Goal: Information Seeking & Learning: Learn about a topic

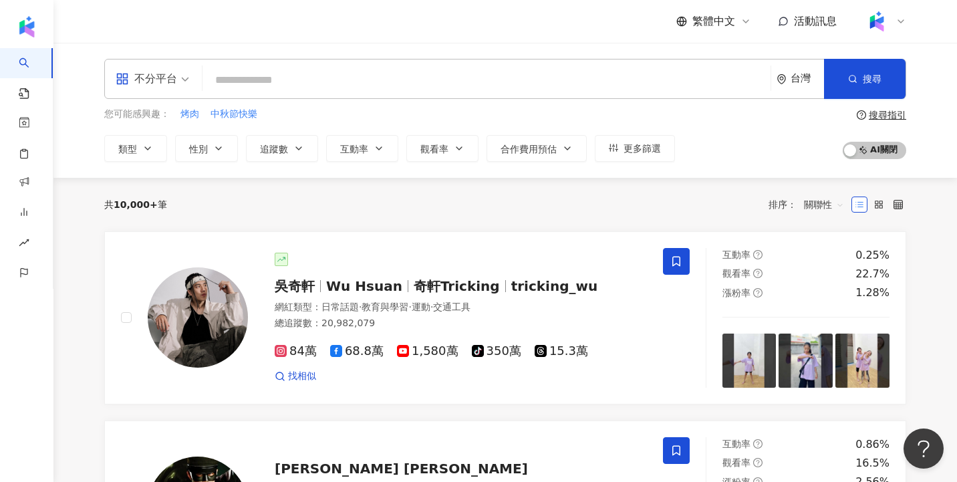
click at [428, 204] on div "共 10,000+ 筆 排序： 關聯性" at bounding box center [505, 204] width 802 height 21
click at [414, 289] on span "奇軒Tricking" at bounding box center [457, 286] width 86 height 16
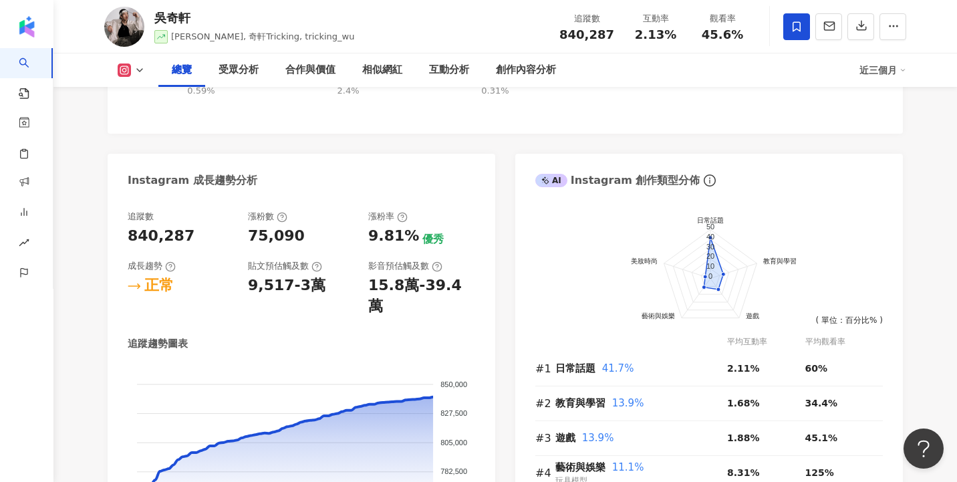
scroll to position [627, 0]
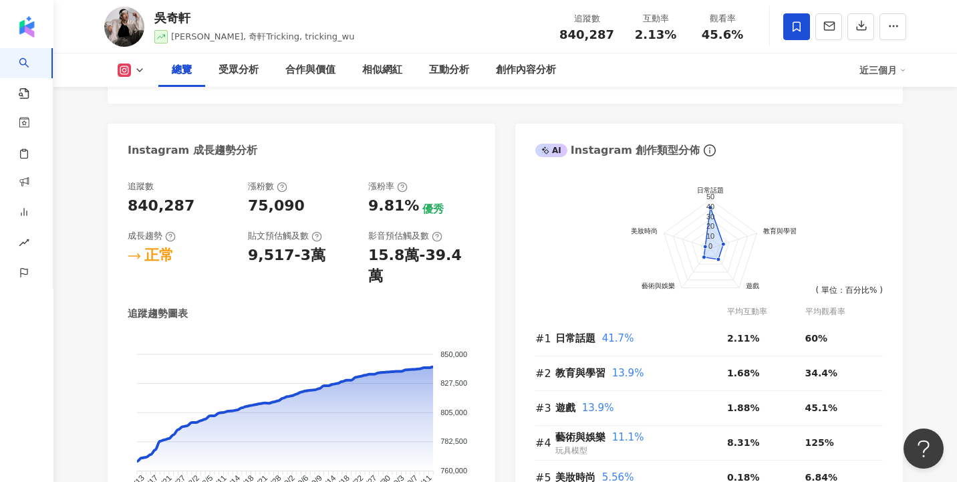
click at [121, 190] on div "追蹤數 840,287 漲粉數 75,090 漲粉率 9.81% 優秀 成長趨勢 正常 貼文預估觸及數 9,517-3萬 影音預估觸及數 15.8萬-39.4…" at bounding box center [302, 356] width 388 height 378
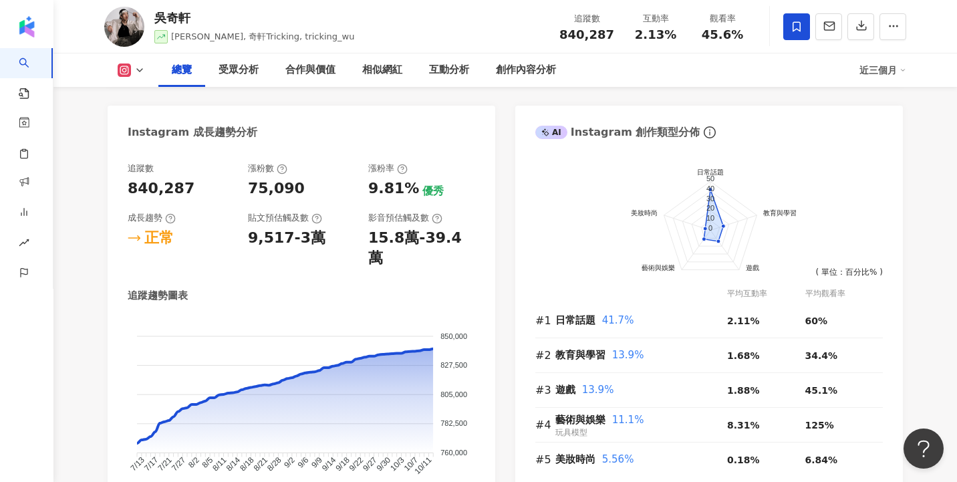
scroll to position [716, 0]
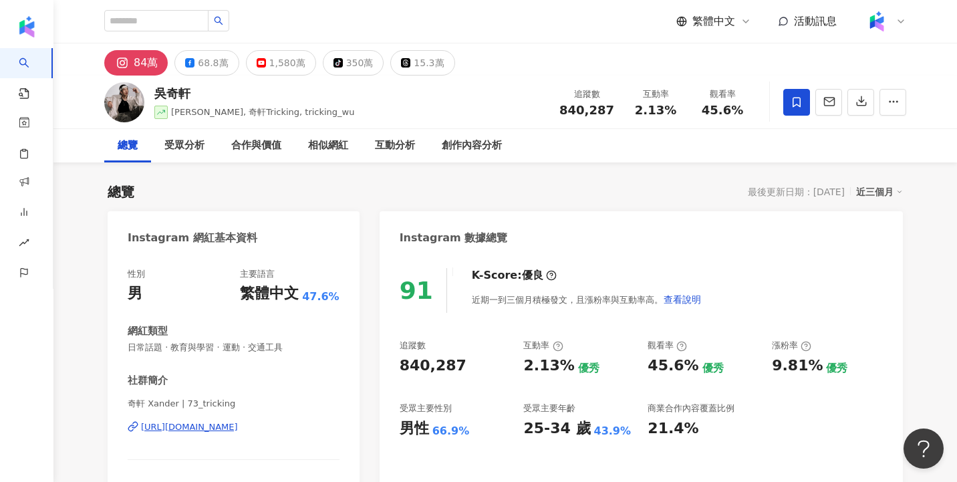
scroll to position [521, 0]
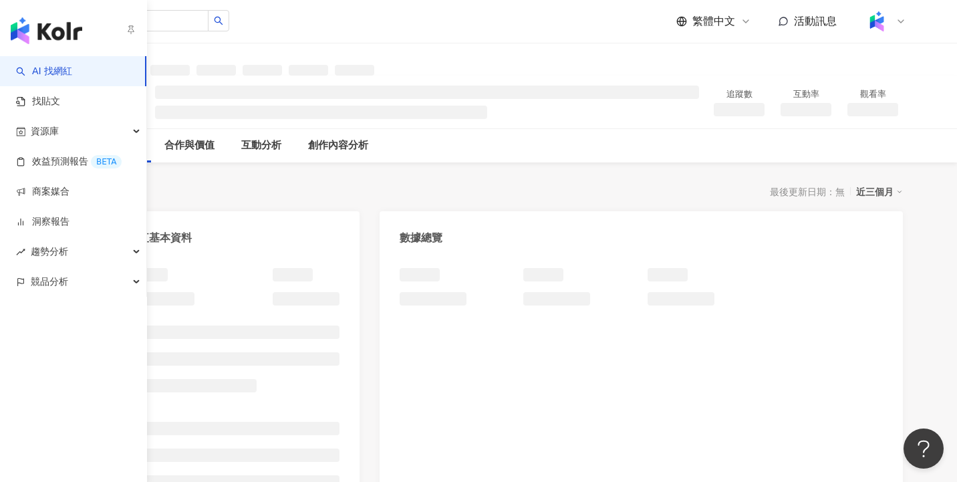
click at [53, 73] on link "AI 找網紅" at bounding box center [44, 71] width 56 height 13
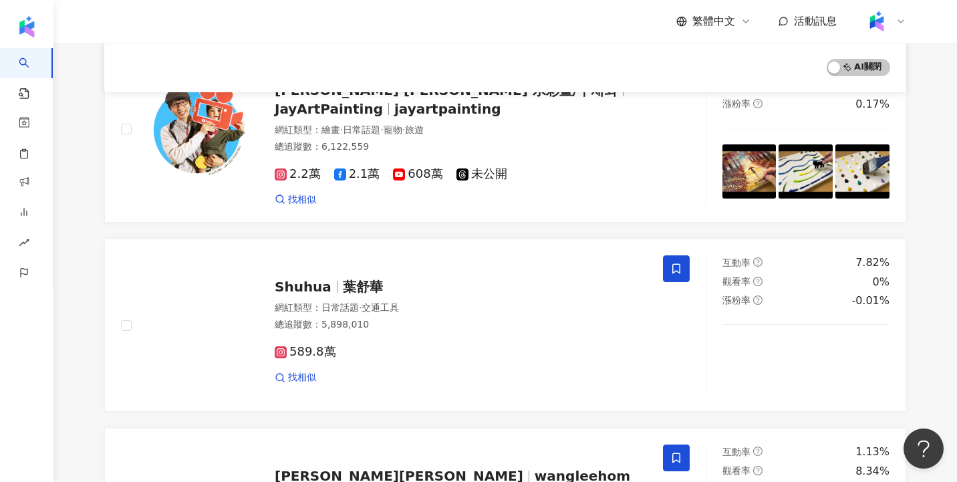
scroll to position [1955, 0]
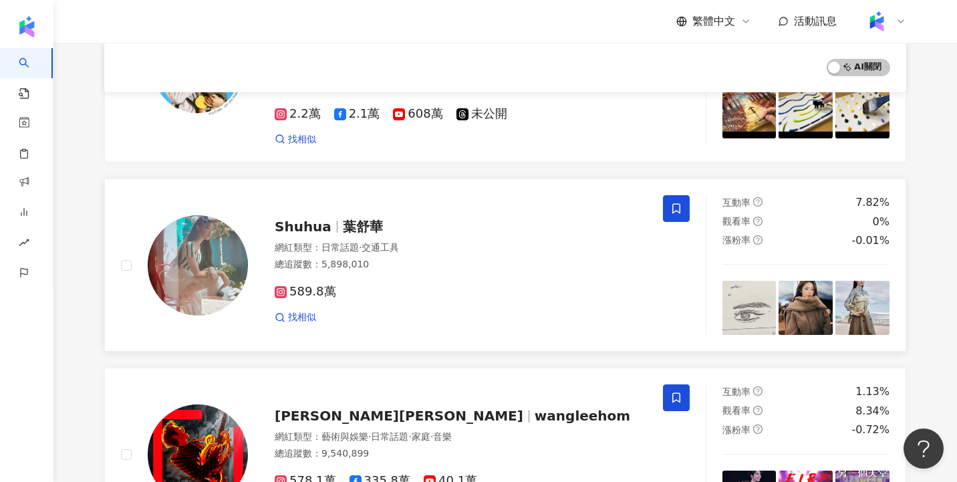
click at [497, 274] on div "589.8萬 找相似" at bounding box center [461, 298] width 372 height 49
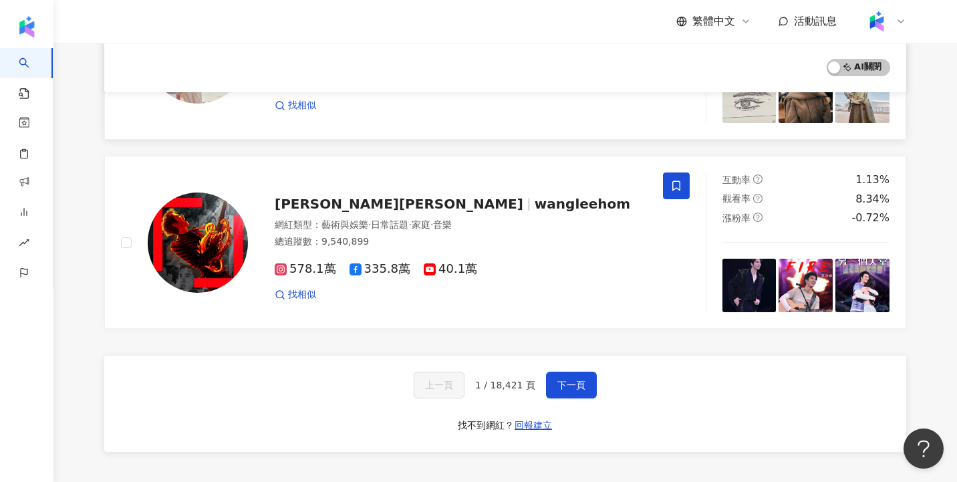
scroll to position [2304, 0]
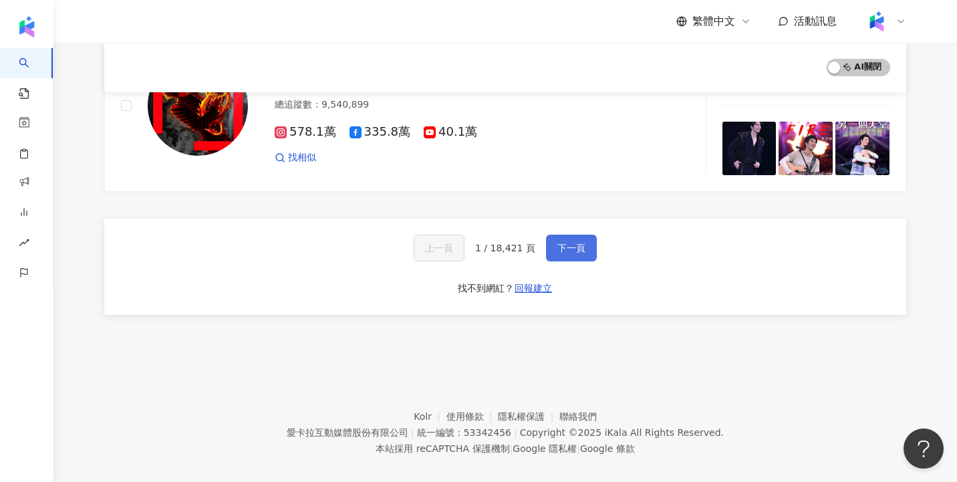
click at [581, 243] on span "下一頁" at bounding box center [571, 248] width 28 height 11
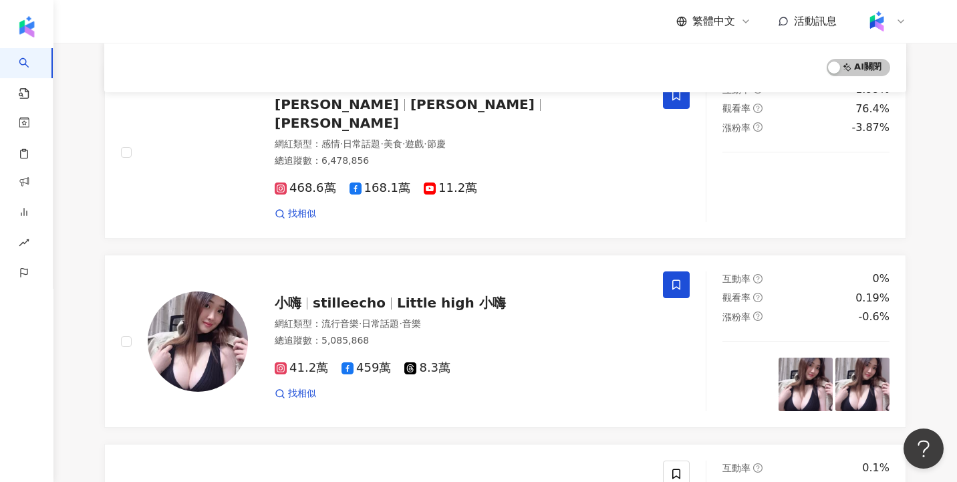
scroll to position [2342, 0]
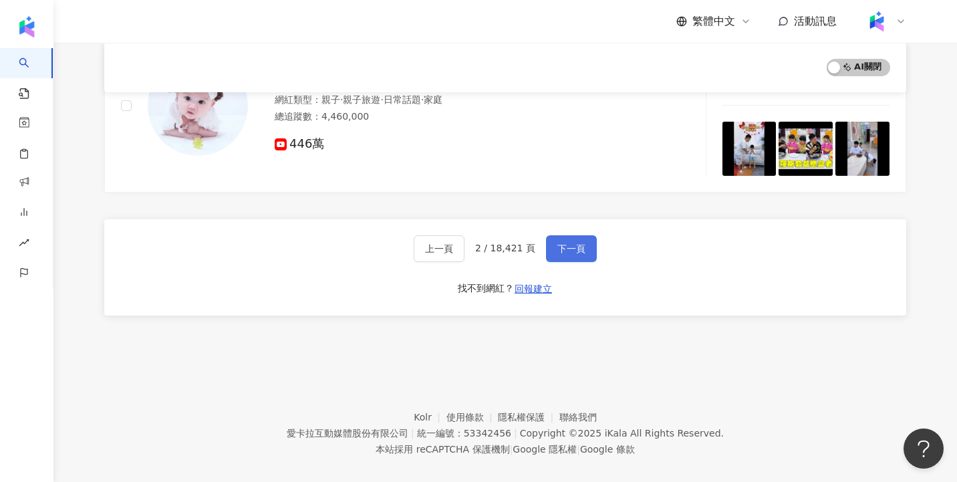
click at [575, 240] on button "下一頁" at bounding box center [571, 248] width 51 height 27
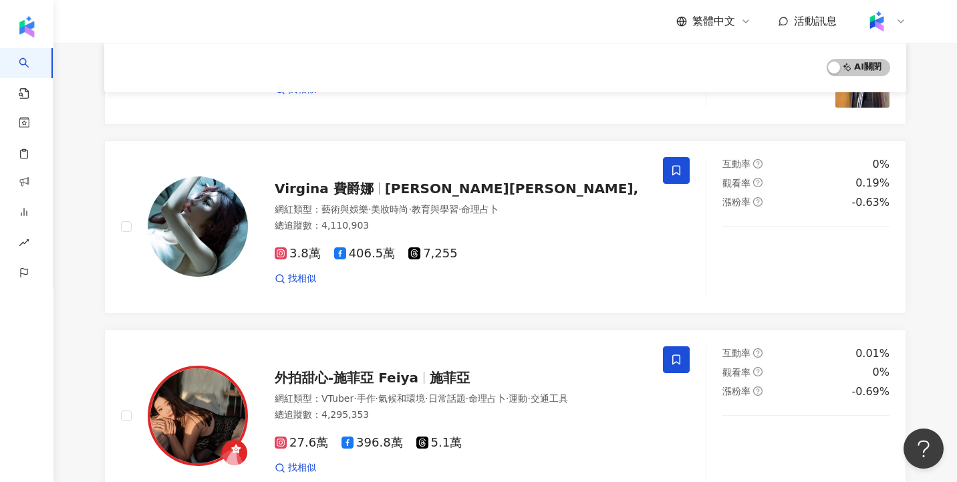
scroll to position [2307, 0]
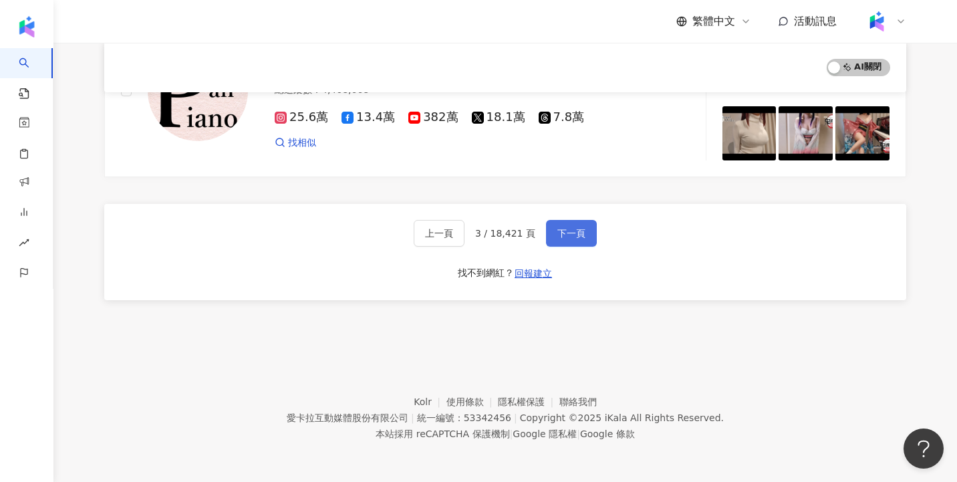
click at [575, 240] on button "下一頁" at bounding box center [571, 233] width 51 height 27
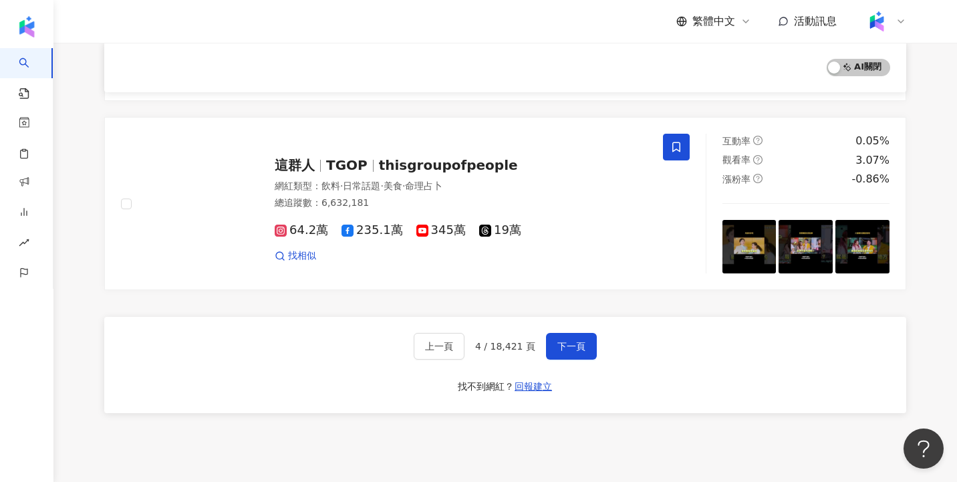
scroll to position [2234, 0]
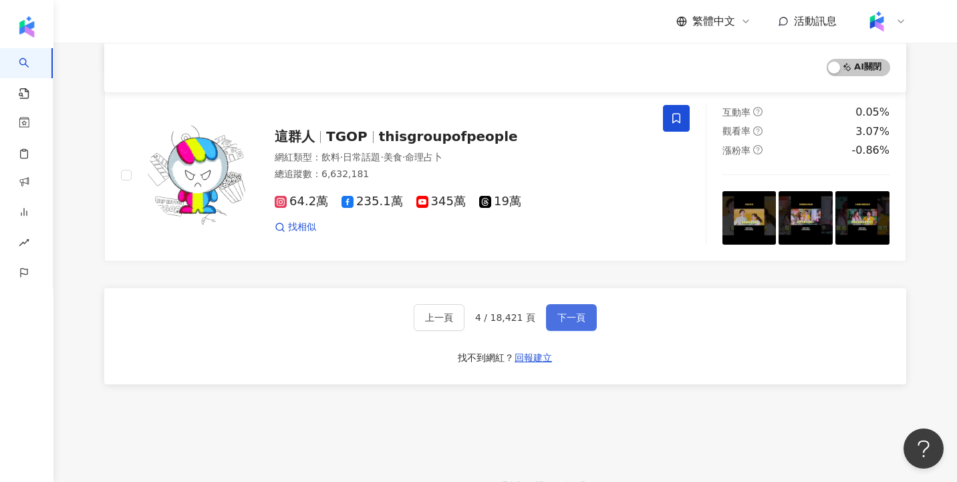
click at [577, 312] on span "下一頁" at bounding box center [571, 317] width 28 height 11
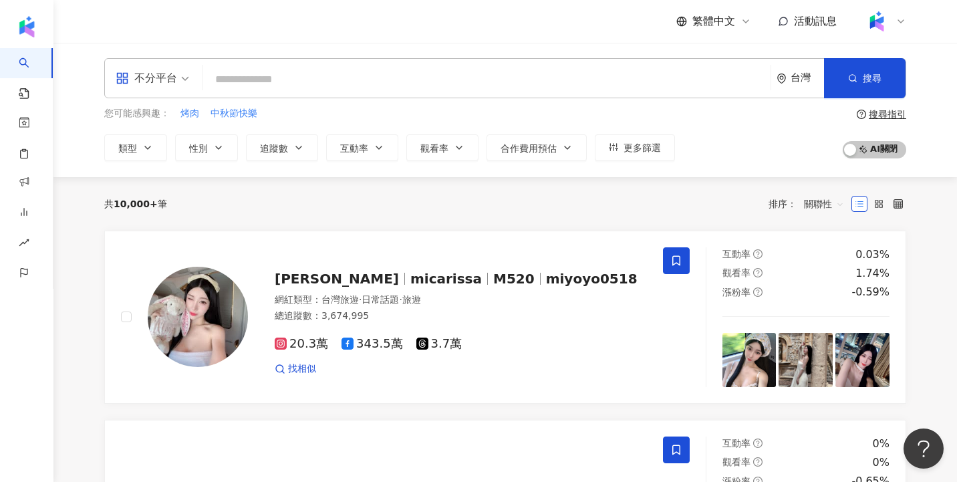
scroll to position [0, 0]
click at [656, 143] on span "更多篩選" at bounding box center [642, 148] width 37 height 11
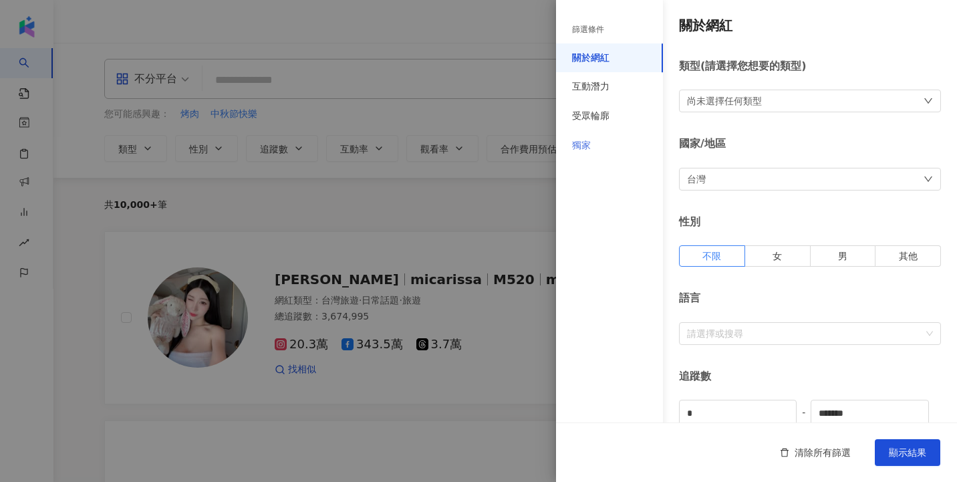
click at [605, 142] on div "獨家" at bounding box center [609, 145] width 107 height 29
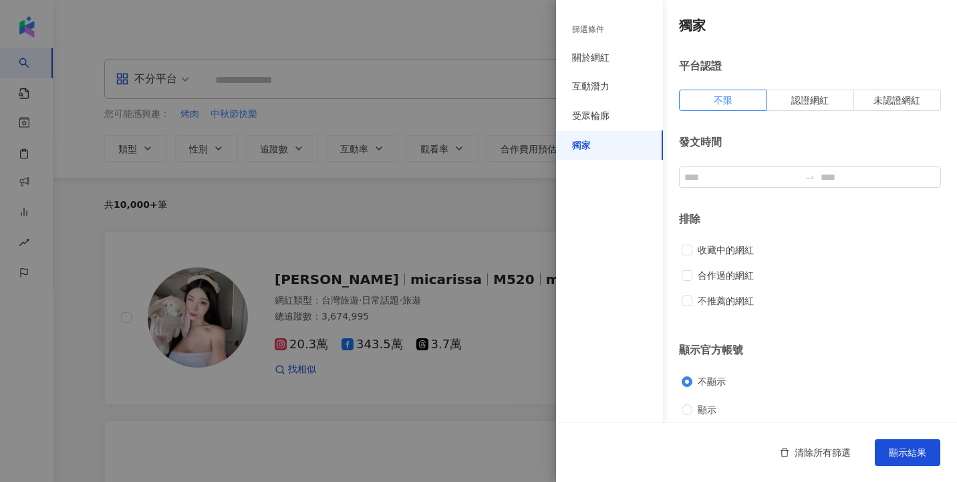
scroll to position [11, 0]
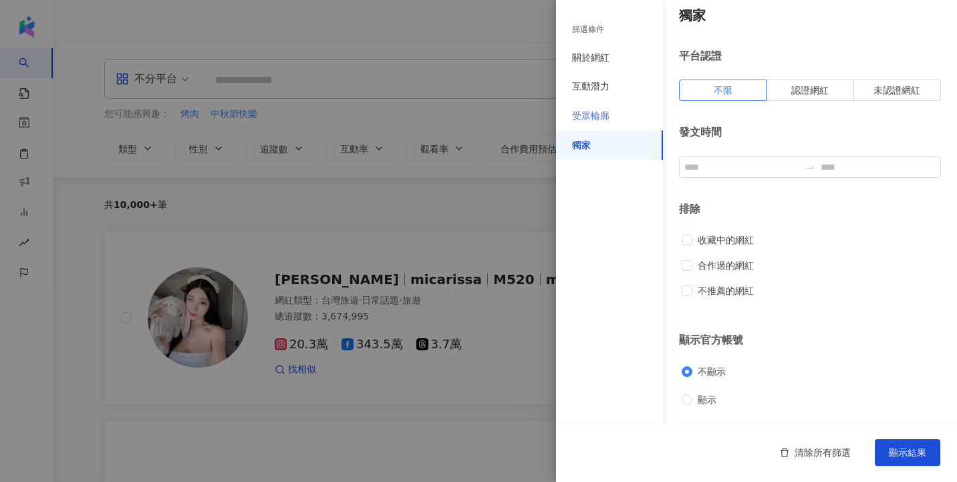
click at [615, 116] on div "受眾輪廓" at bounding box center [609, 116] width 107 height 29
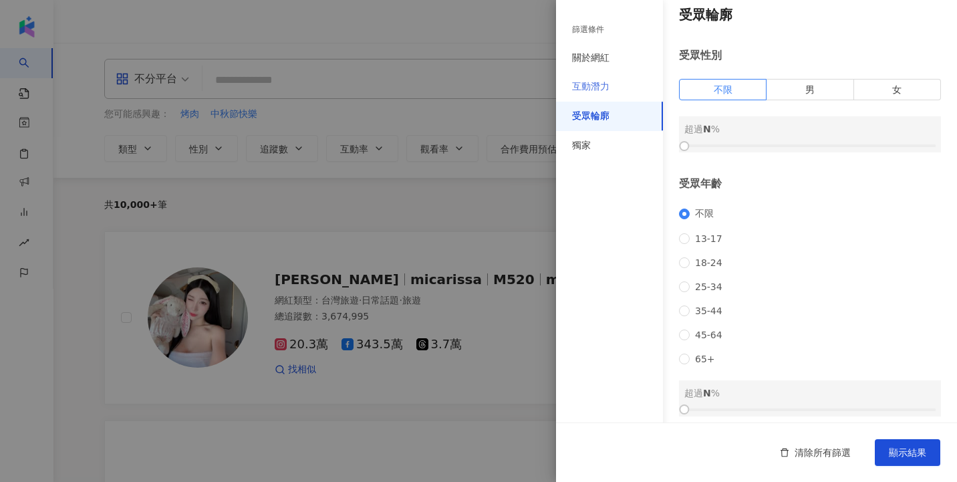
click at [612, 92] on div "互動潛力" at bounding box center [609, 86] width 107 height 29
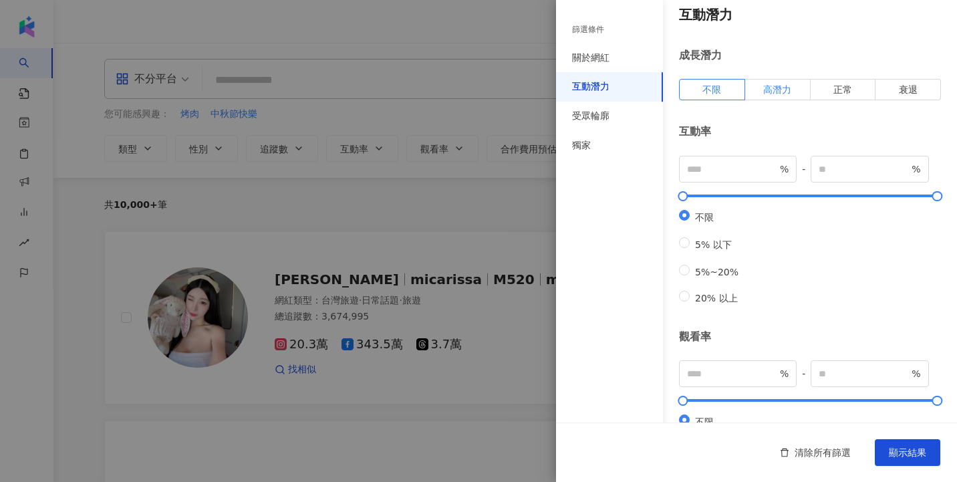
click at [792, 90] on label "高潛力" at bounding box center [777, 89] width 65 height 21
click at [918, 454] on span "顯示結果" at bounding box center [907, 452] width 37 height 11
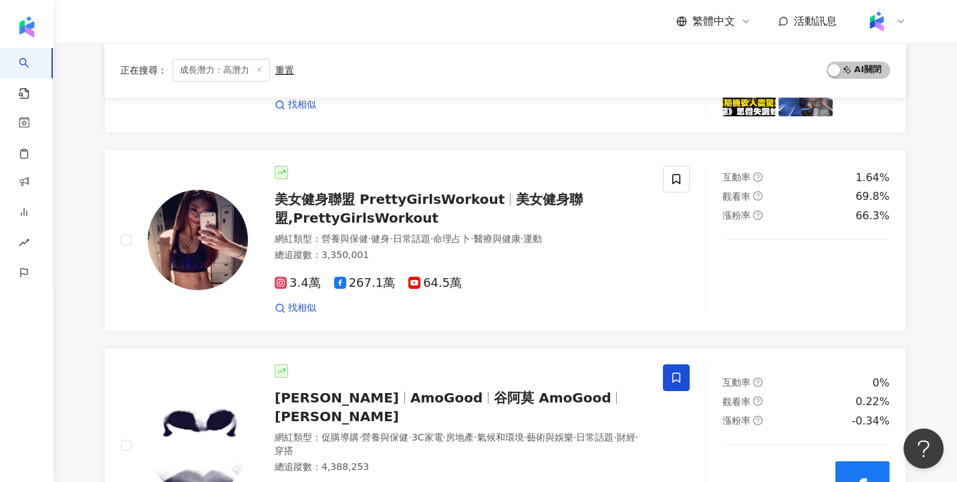
scroll to position [511, 0]
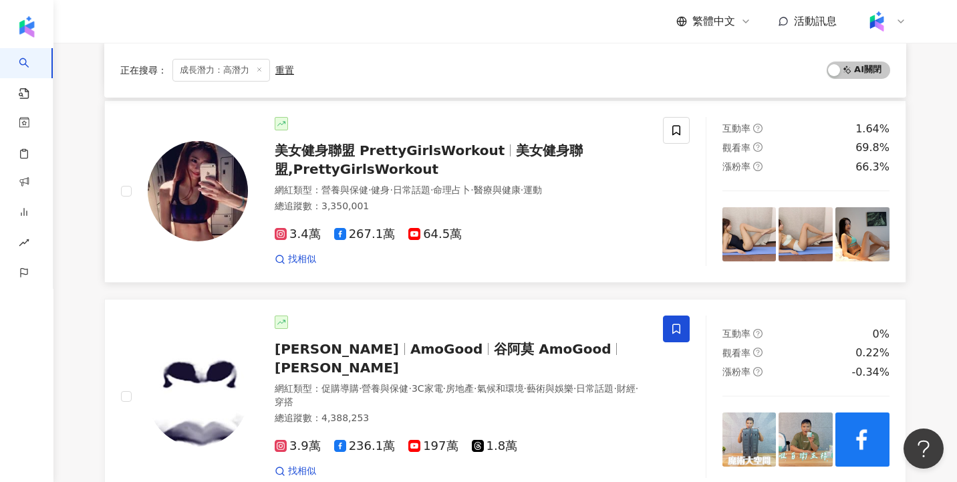
click at [354, 150] on span "美女健身聯盟 PrettyGirlsWorkout" at bounding box center [390, 150] width 230 height 16
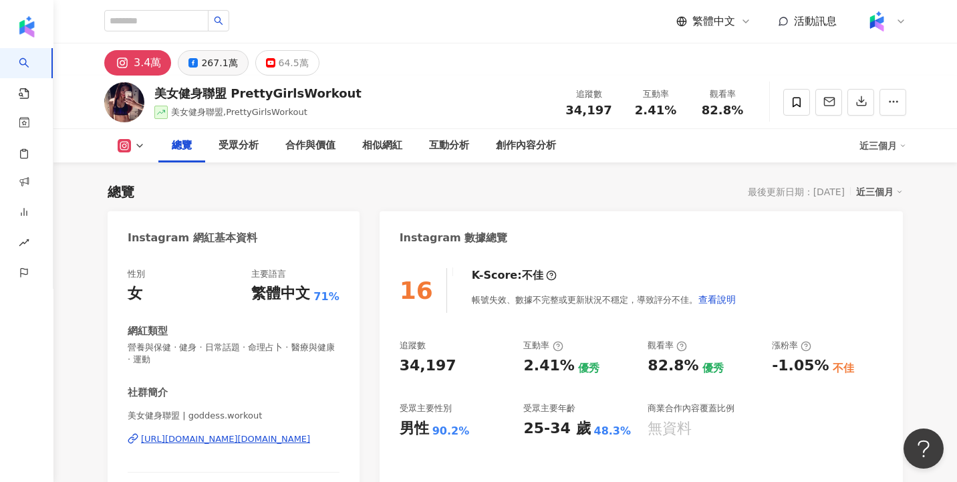
click at [213, 58] on div "267.1萬" at bounding box center [219, 62] width 36 height 19
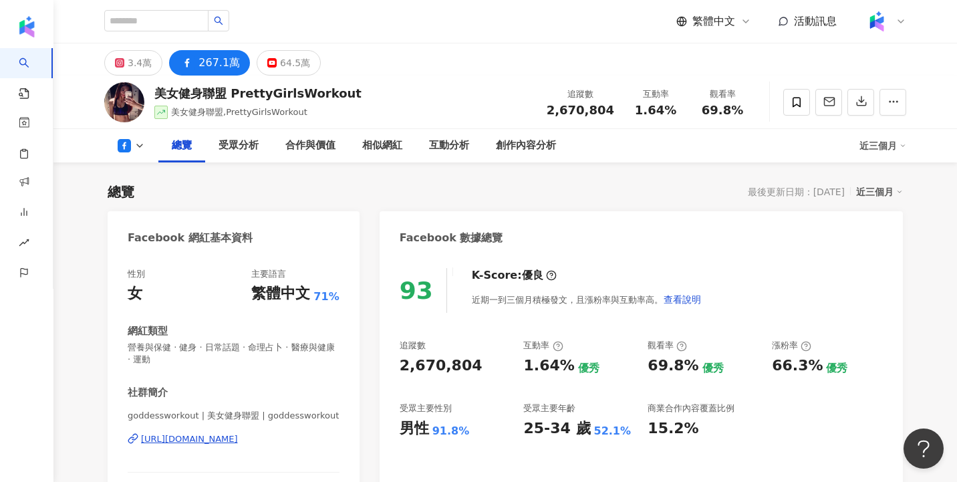
drag, startPoint x: 281, startPoint y: 63, endPoint x: 281, endPoint y: 76, distance: 12.7
click at [281, 63] on div "64.5萬" at bounding box center [295, 62] width 30 height 19
click at [297, 64] on div "64.5萬" at bounding box center [295, 62] width 30 height 19
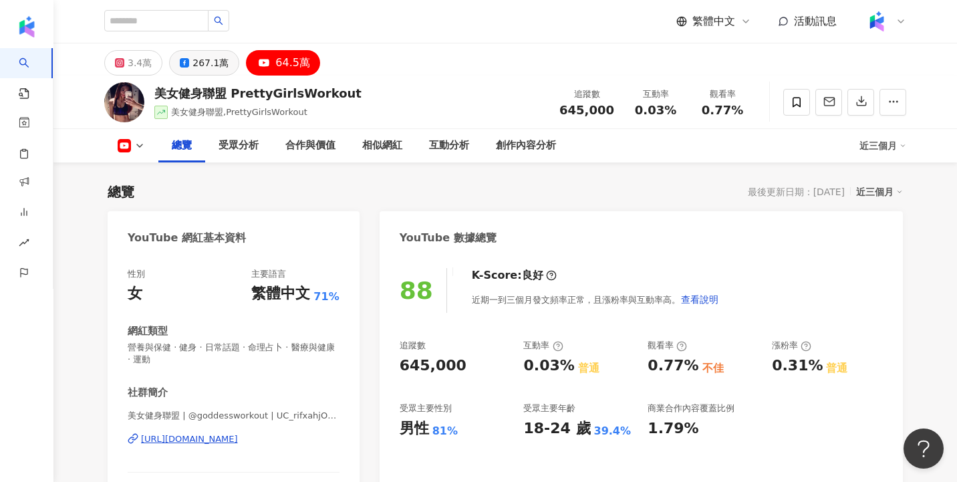
click at [212, 63] on div "267.1萬" at bounding box center [210, 62] width 36 height 19
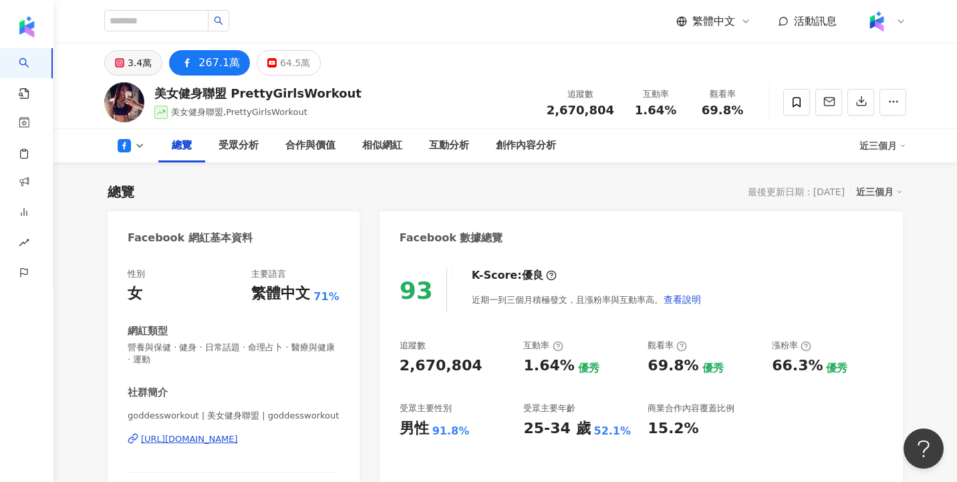
click at [140, 56] on div "3.4萬" at bounding box center [140, 62] width 24 height 19
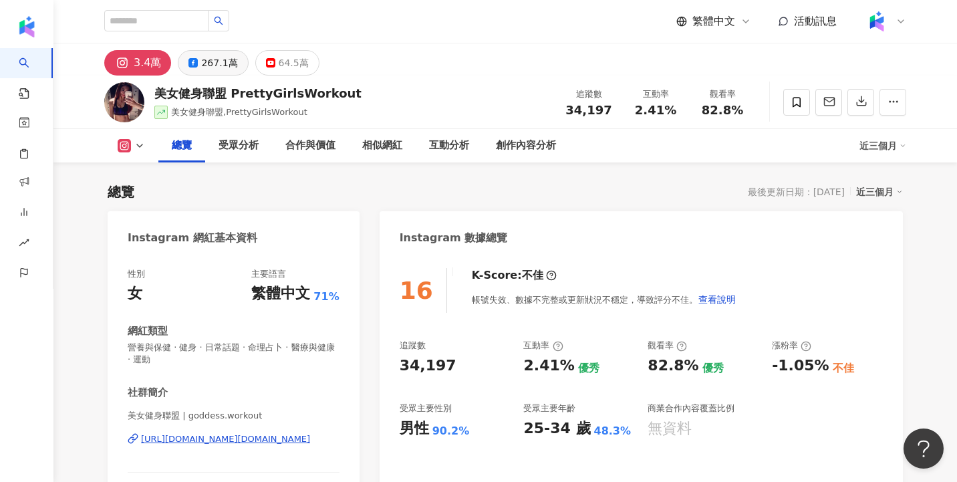
click at [215, 60] on div "267.1萬" at bounding box center [219, 62] width 36 height 19
click at [279, 62] on div "64.5萬" at bounding box center [294, 62] width 30 height 19
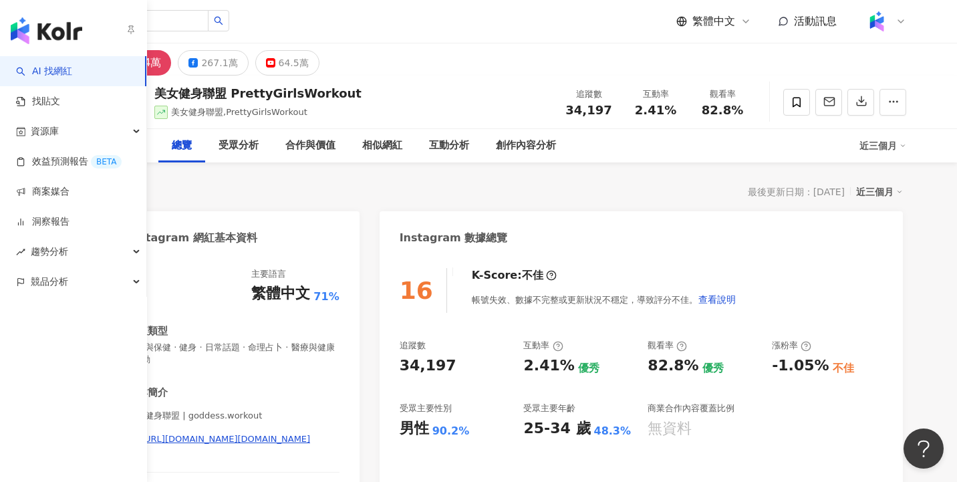
click at [36, 72] on link "AI 找網紅" at bounding box center [44, 71] width 56 height 13
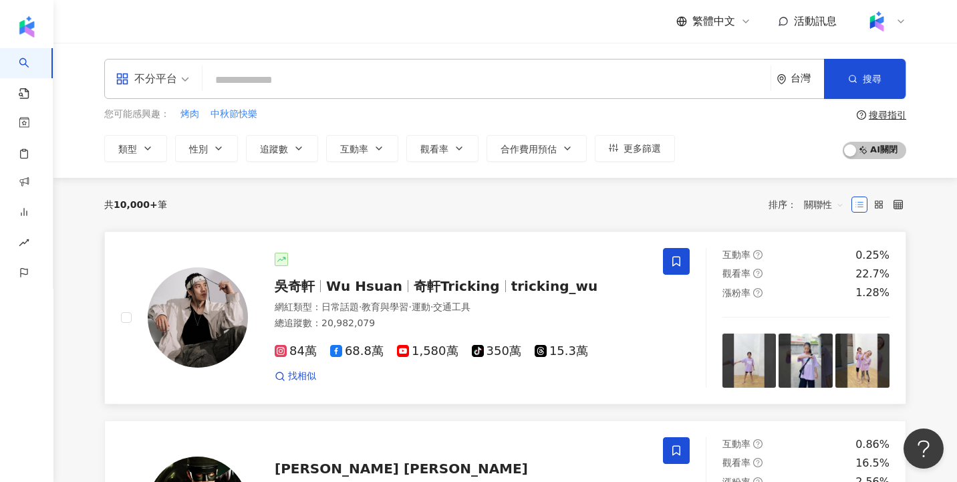
click at [479, 291] on span "奇軒Tricking" at bounding box center [457, 286] width 86 height 16
click at [559, 194] on div "共 10,000+ 筆 排序： 關聯性" at bounding box center [505, 204] width 802 height 21
click at [511, 284] on span "tricking_wu" at bounding box center [554, 286] width 87 height 16
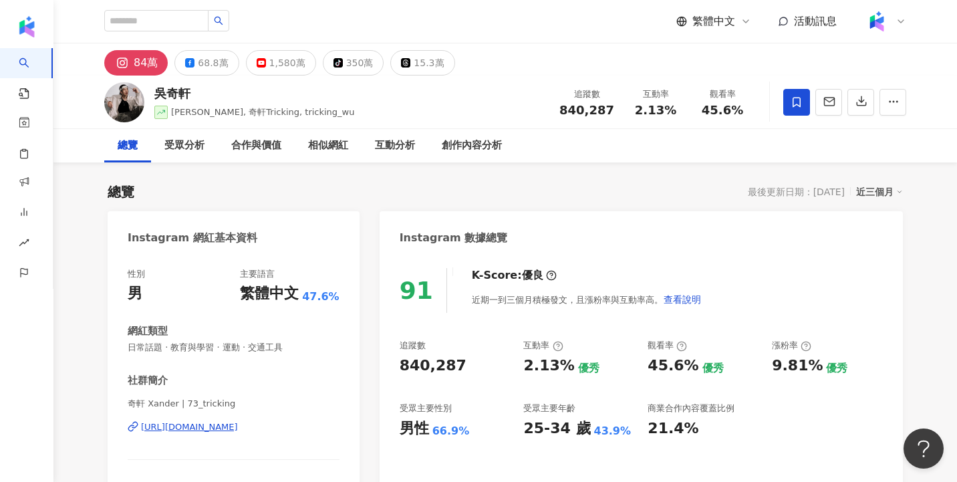
click at [199, 114] on span "[PERSON_NAME], 奇軒Tricking, tricking_wu" at bounding box center [263, 112] width 184 height 10
click at [204, 76] on div "[PERSON_NAME][PERSON_NAME] Hsuan, 奇軒Tricking, tricking_wu 追蹤數 840,287 互動率 2.13%…" at bounding box center [505, 102] width 855 height 53
click at [204, 66] on div "68.8萬" at bounding box center [213, 62] width 30 height 19
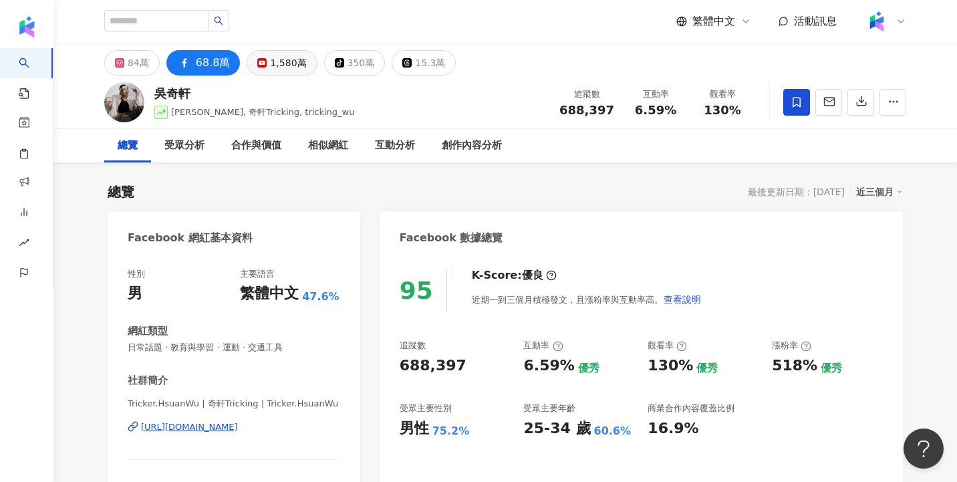
click at [273, 68] on div "1,580萬" at bounding box center [288, 62] width 36 height 19
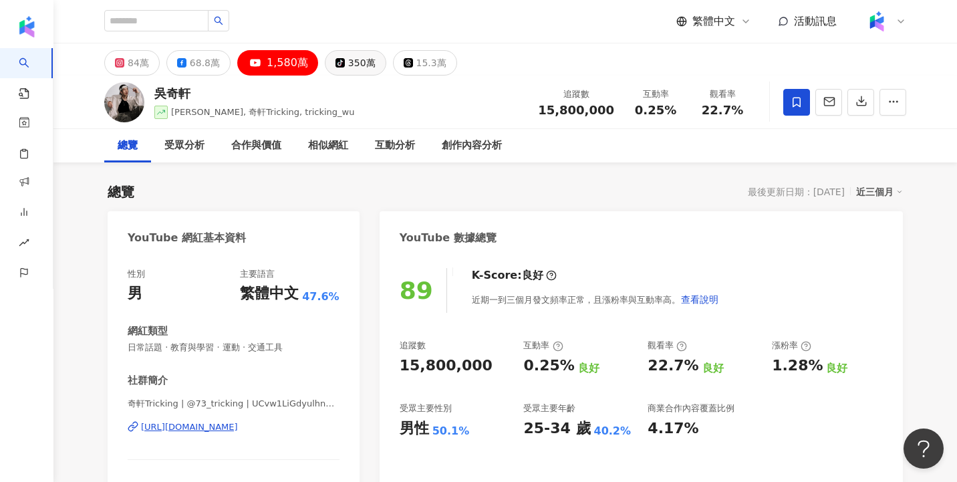
click at [350, 65] on div "350萬" at bounding box center [361, 62] width 27 height 19
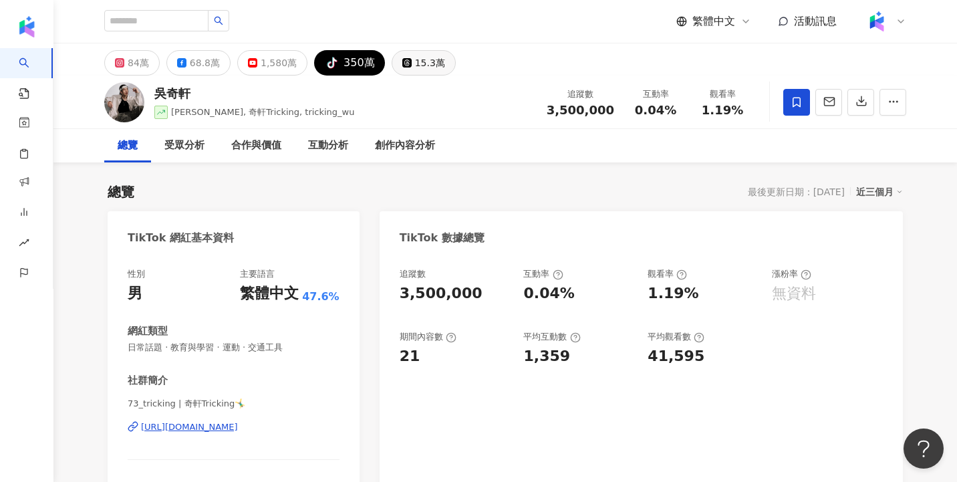
click at [423, 65] on div "15.3萬" at bounding box center [430, 62] width 30 height 19
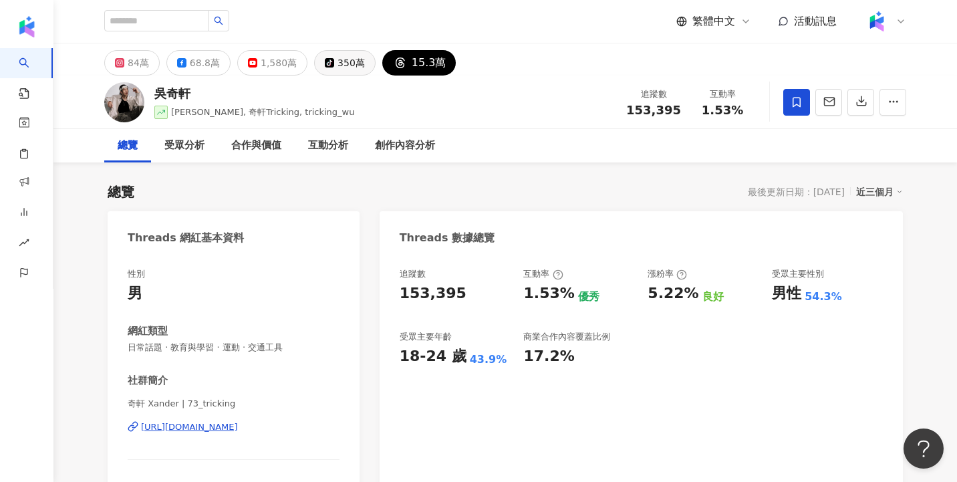
click at [337, 65] on div "350萬" at bounding box center [350, 62] width 27 height 19
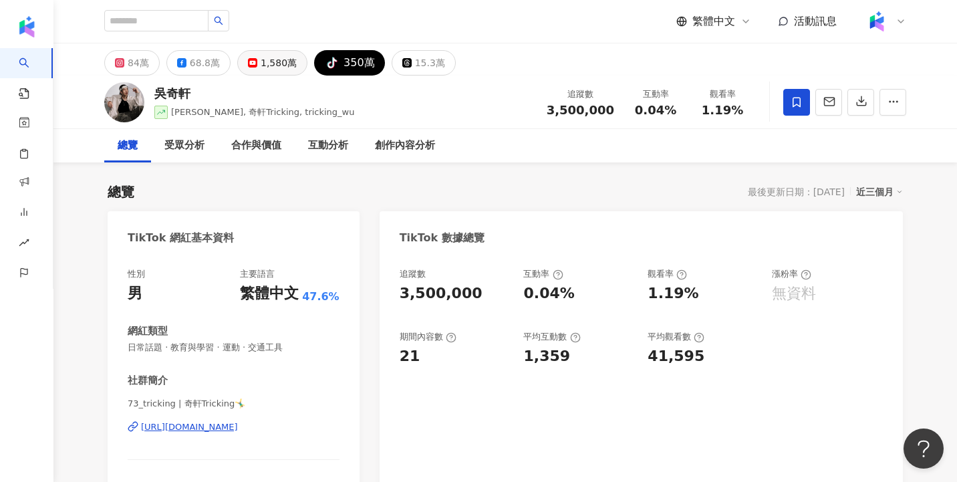
click at [271, 60] on div "1,580萬" at bounding box center [279, 62] width 36 height 19
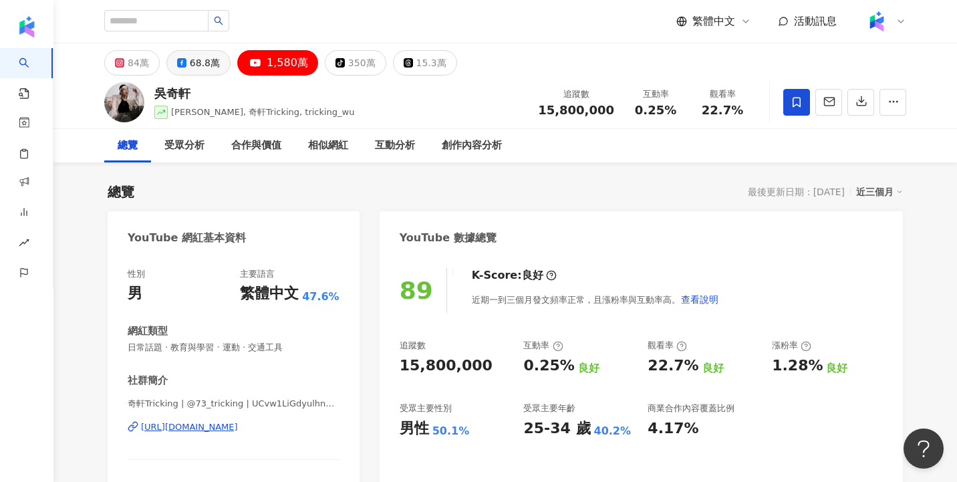
click at [211, 63] on div "68.8萬" at bounding box center [205, 62] width 30 height 19
click at [129, 57] on div "84萬" at bounding box center [138, 62] width 21 height 19
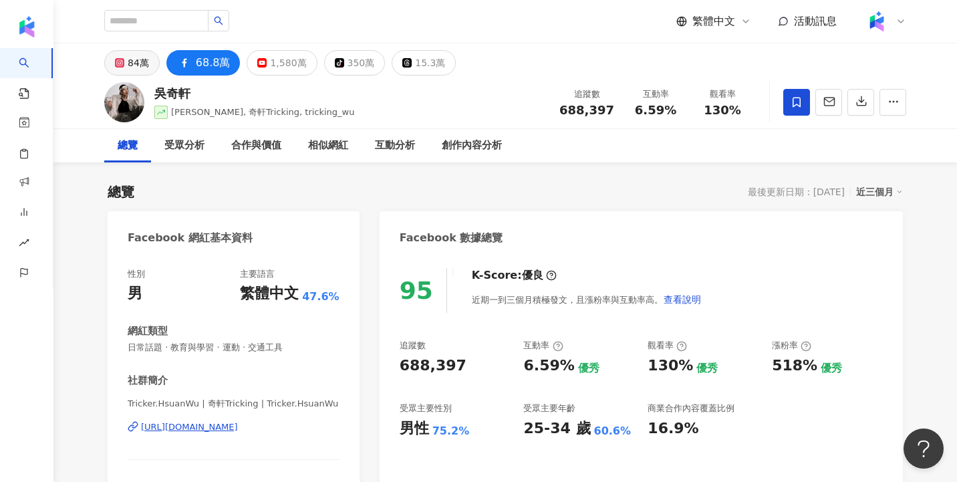
click at [124, 58] on icon at bounding box center [119, 62] width 9 height 9
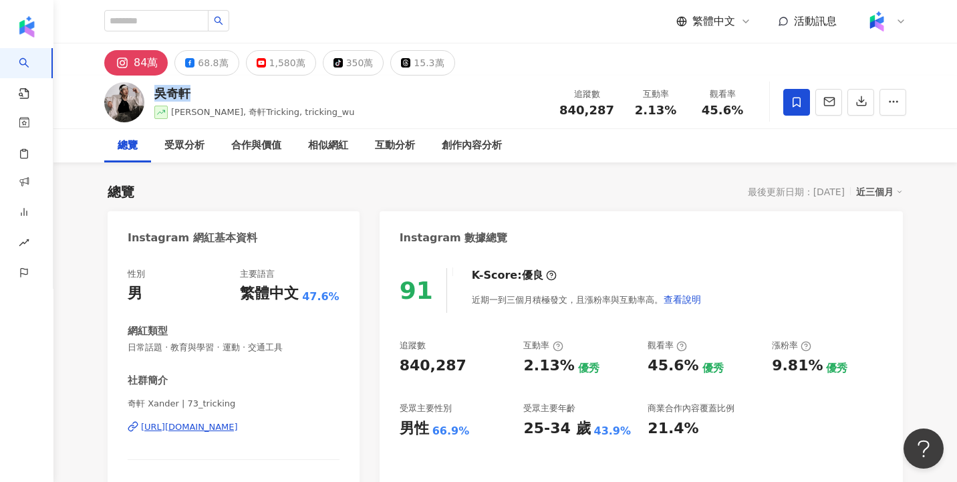
drag, startPoint x: 156, startPoint y: 95, endPoint x: 198, endPoint y: 95, distance: 42.8
click at [198, 95] on div "吳奇軒" at bounding box center [254, 93] width 200 height 17
click at [185, 89] on div "吳奇軒" at bounding box center [254, 93] width 200 height 17
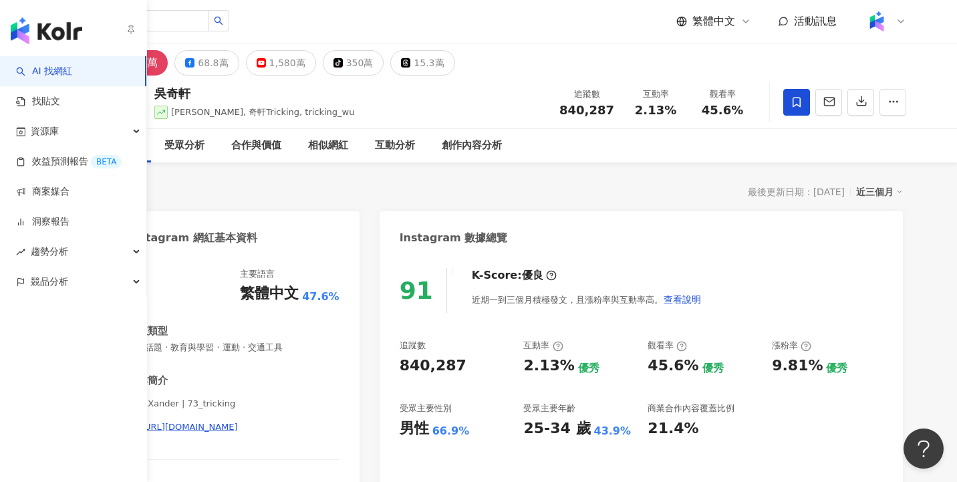
click at [72, 71] on link "AI 找網紅" at bounding box center [44, 71] width 56 height 13
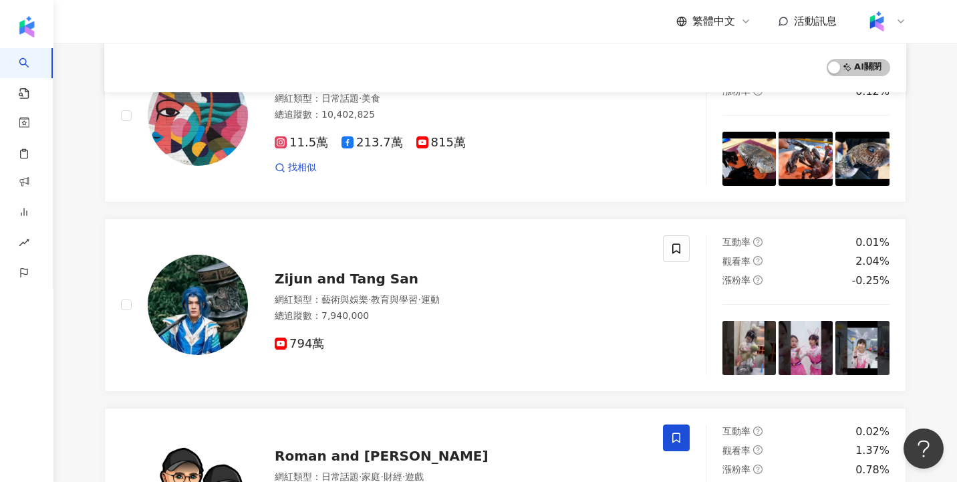
scroll to position [1037, 0]
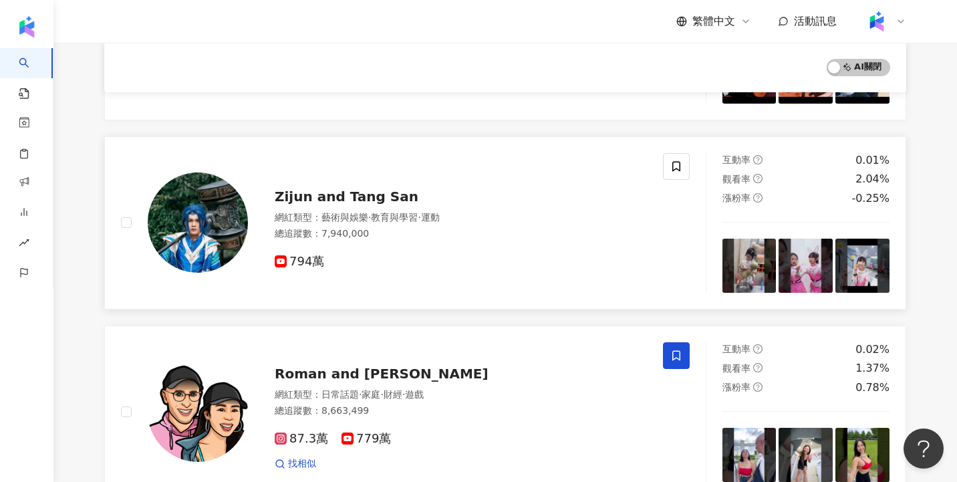
click at [388, 191] on span "Zijun and Tang San" at bounding box center [347, 196] width 144 height 16
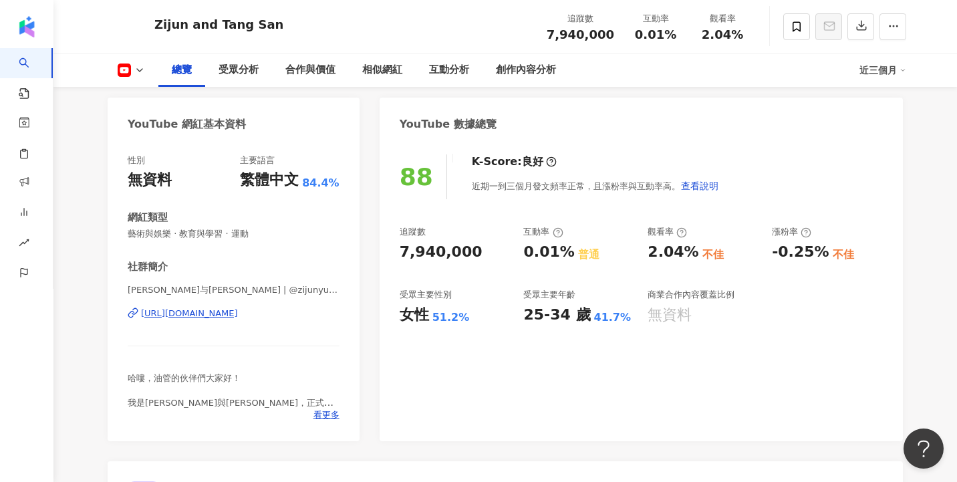
scroll to position [200, 0]
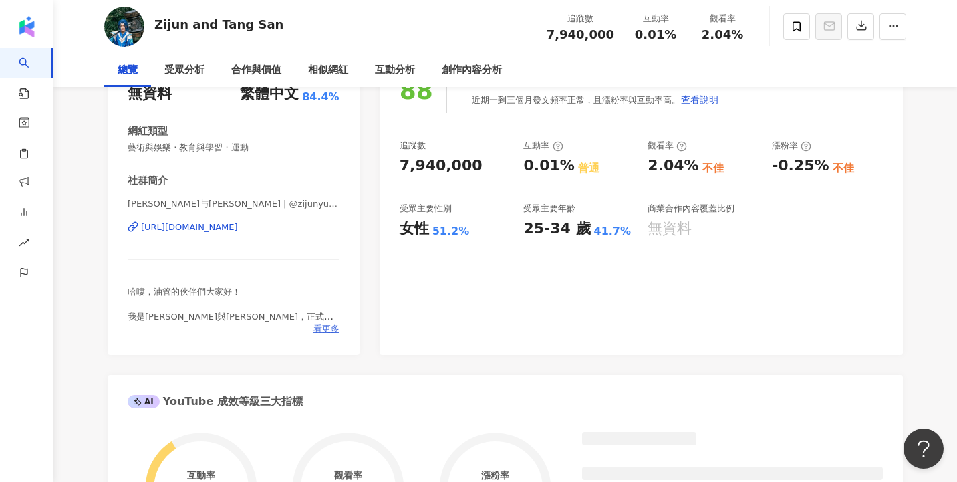
click at [331, 331] on span "看更多" at bounding box center [326, 329] width 26 height 12
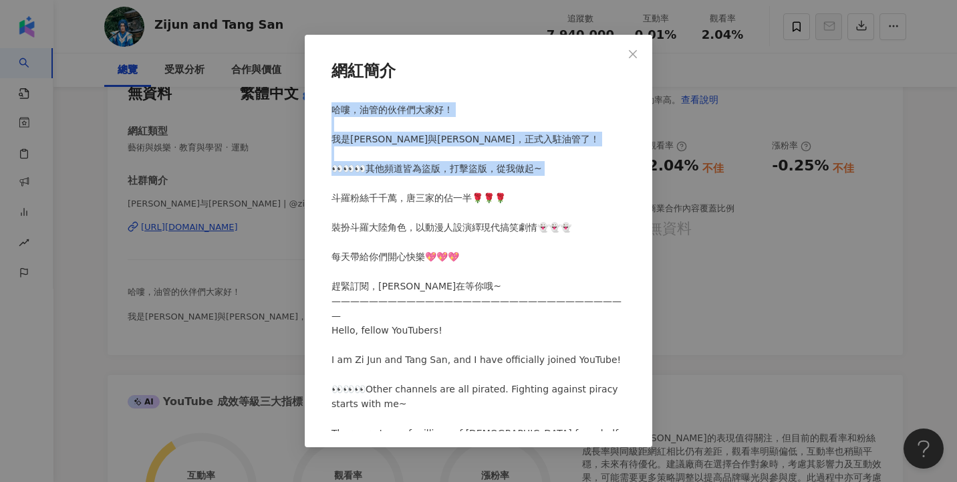
drag, startPoint x: 334, startPoint y: 108, endPoint x: 506, endPoint y: 199, distance: 194.6
click at [506, 199] on div "哈嘍，油管的伙伴們大家好！ 我是梓俊與唐三，正式入駐油管了！ 👀👀👀其他頻道皆為盜版，打擊盜版，從我做起~ 斗羅粉絲千千萬，唐三家的佔一半🌹🌹🌹 裝扮斗羅大陸…" at bounding box center [478, 264] width 305 height 334
copy span "哈嘍，油管的伙伴們大家好！ 我是梓俊與唐三，正式入駐油管了！ 👀👀👀其他頻道皆為盜版，打擊盜版，從我做起~ 斗羅粉絲千千萬，唐三家的佔一半🌹🌹🌹 裝扮斗羅"
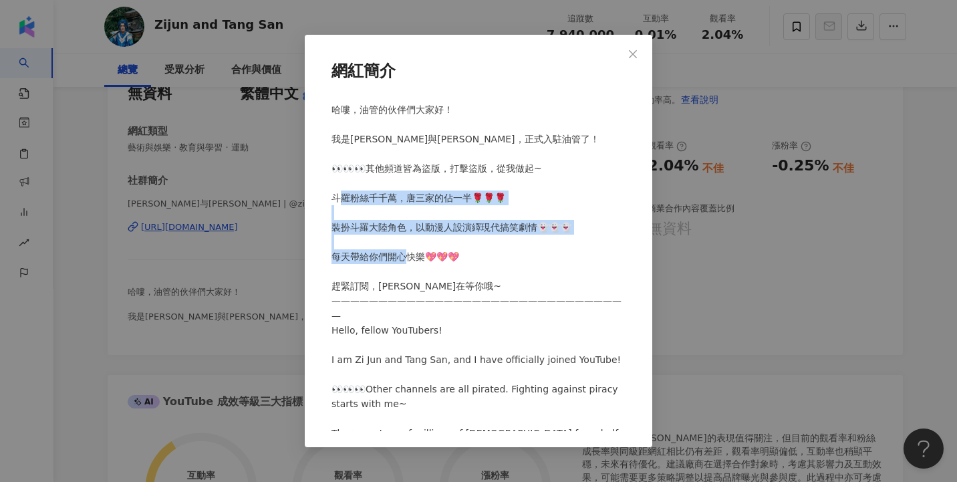
drag, startPoint x: 334, startPoint y: 227, endPoint x: 452, endPoint y: 287, distance: 132.1
click at [452, 287] on div "哈嘍，油管的伙伴們大家好！ 我是梓俊與唐三，正式入駐油管了！ 👀👀👀其他頻道皆為盜版，打擊盜版，從我做起~ 斗羅粉絲千千萬，唐三家的佔一半🌹🌹🌹 裝扮斗羅大陸…" at bounding box center [478, 264] width 305 height 334
copy span "角色，以動漫人設演繹現代搞笑劇情👻👻👻 每天帶給你們開心快樂💖💖💖 趕緊訂閱，唐三在等你哦~ ———————————"
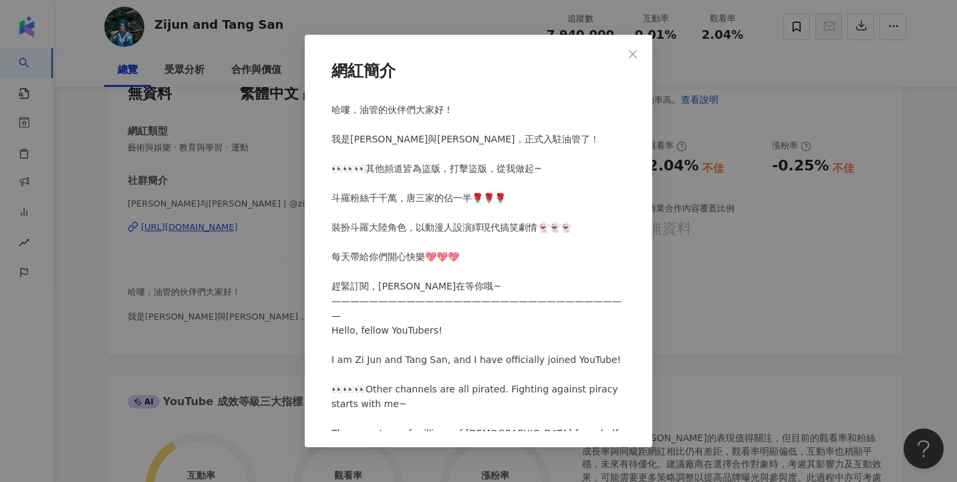
click at [690, 145] on div "網紅簡介 哈嘍，油管的伙伴們大家好！ 我是梓俊與唐三，正式入駐油管了！ 👀👀👀其他頻道皆為盜版，打擊盜版，從我做起~ 斗羅粉絲千千萬，唐三家的佔一半🌹🌹🌹 裝…" at bounding box center [478, 241] width 957 height 482
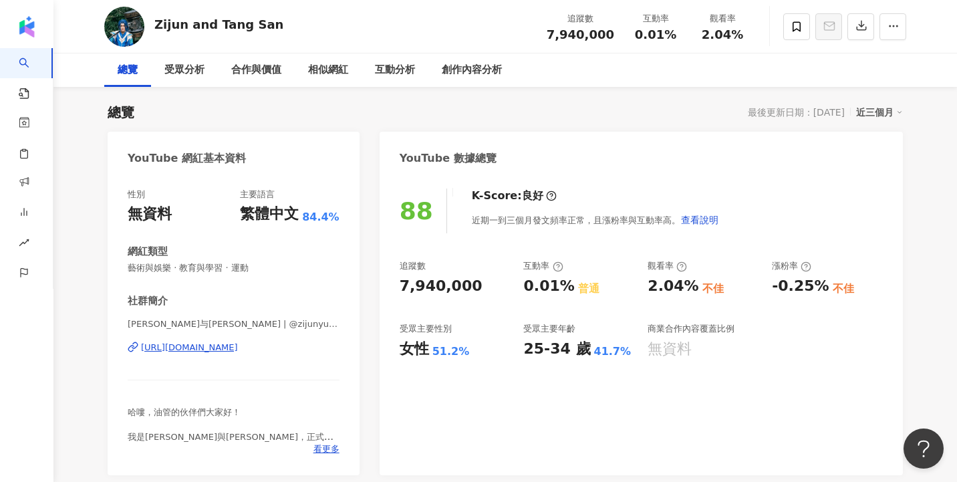
scroll to position [0, 0]
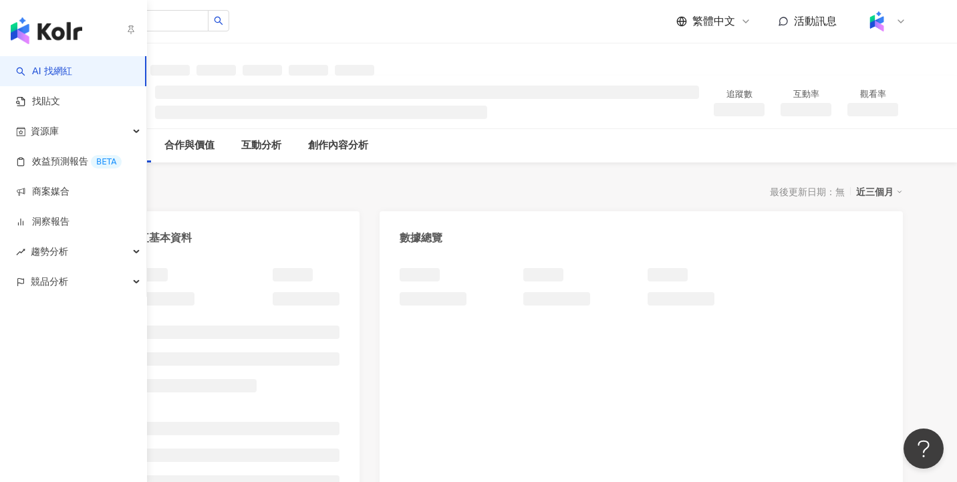
click at [72, 67] on link "AI 找網紅" at bounding box center [44, 71] width 56 height 13
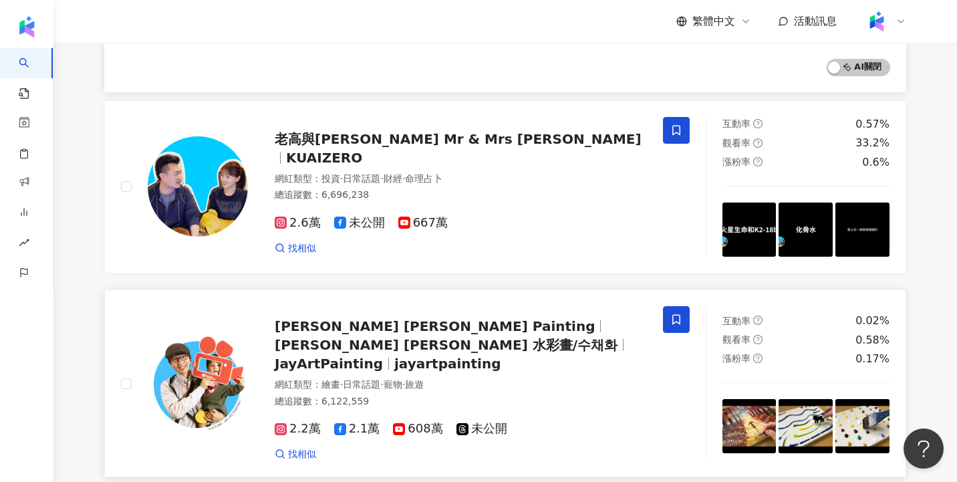
scroll to position [1651, 0]
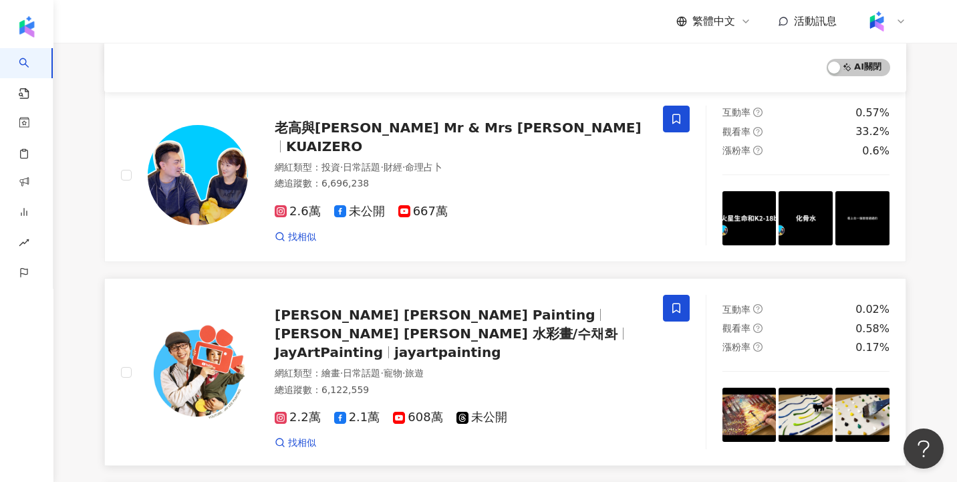
click at [428, 325] on span "Jay Lee 水彩畫/수채화" at bounding box center [446, 333] width 343 height 16
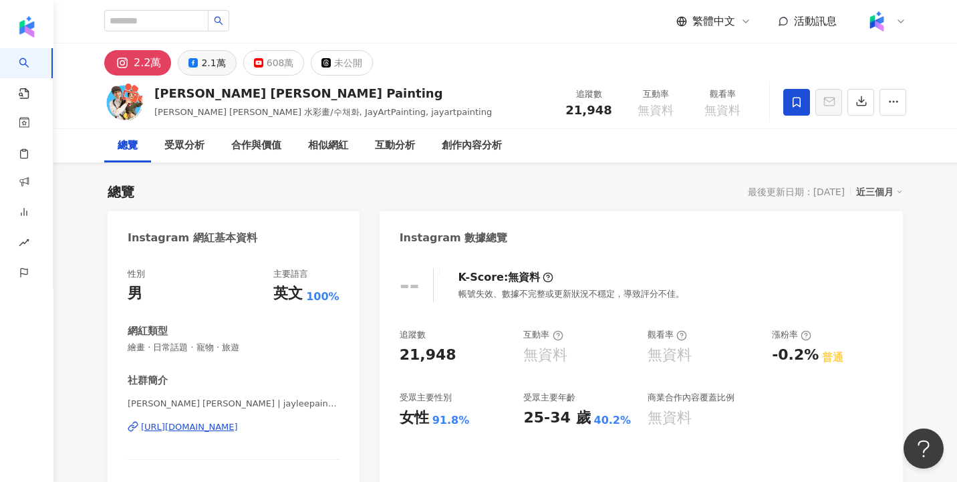
click at [198, 57] on button "2.1萬" at bounding box center [207, 62] width 58 height 25
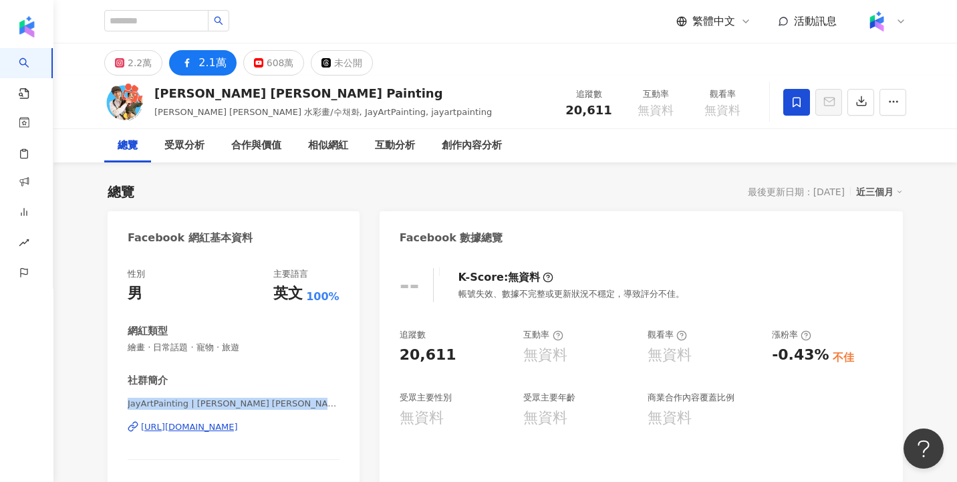
drag, startPoint x: 128, startPoint y: 405, endPoint x: 342, endPoint y: 406, distance: 213.9
click at [342, 406] on div "性別 男 主要語言 英文 100% 網紅類型 繪畫 · 日常話題 · 寵物 · 旅遊 社群簡介 JayArtPainting | [PERSON_NAME] …" at bounding box center [234, 405] width 252 height 300
click at [285, 350] on span "繪畫 · 日常話題 · 寵物 · 旅遊" at bounding box center [234, 348] width 212 height 12
click at [308, 358] on div "性別 男 主要語言 英文 100% 網紅類型 繪畫 · 日常話題 · 寵物 · 旅遊 社群簡介 JayArtPainting | [PERSON_NAME] …" at bounding box center [234, 401] width 212 height 267
click at [277, 66] on div "608萬" at bounding box center [280, 62] width 27 height 19
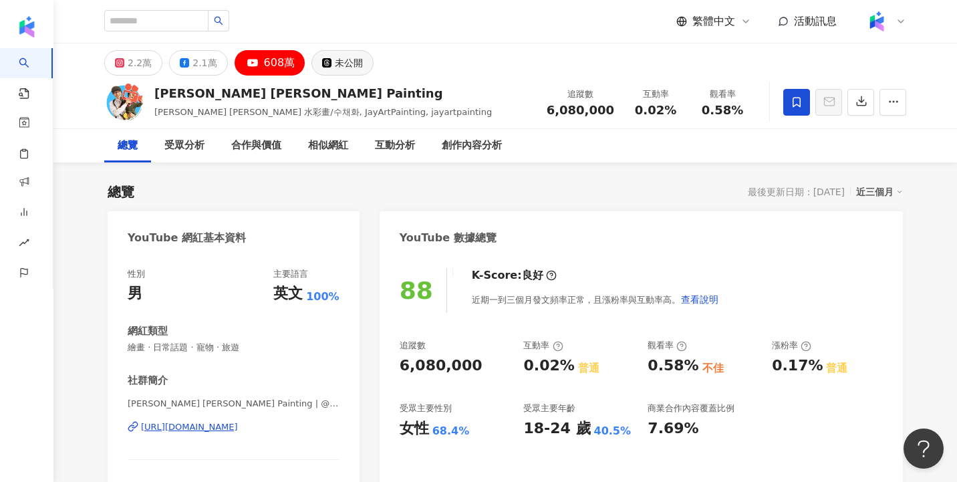
click at [339, 70] on div "未公開" at bounding box center [349, 62] width 28 height 19
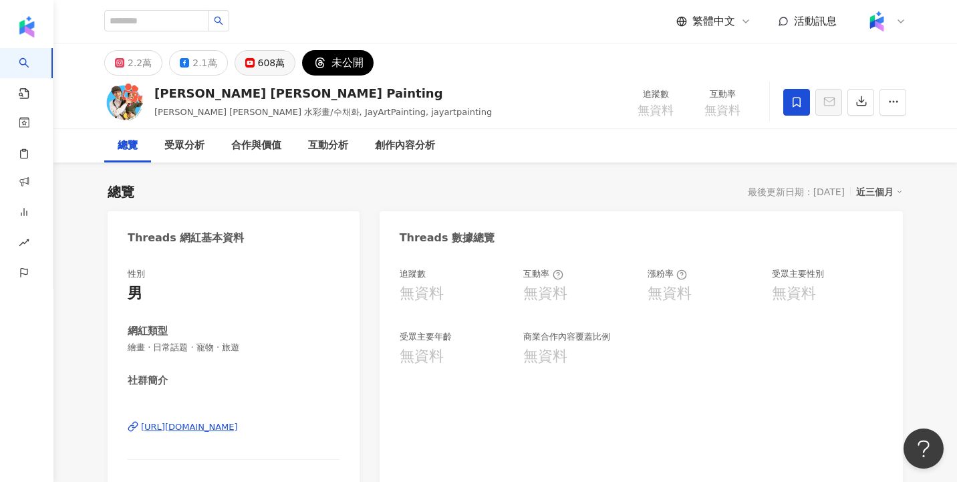
click at [258, 69] on div "608萬" at bounding box center [271, 62] width 27 height 19
